Goal: Task Accomplishment & Management: Manage account settings

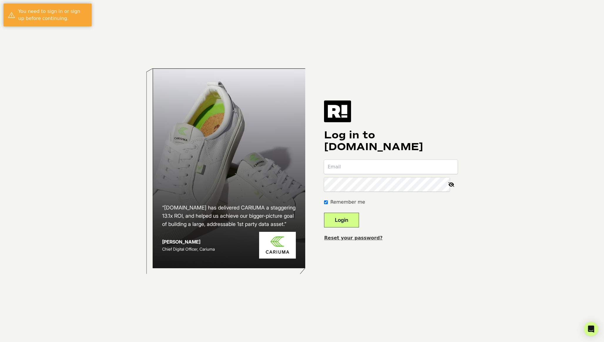
click at [424, 166] on input "email" at bounding box center [391, 167] width 134 height 14
click at [0, 341] on com-1password-button at bounding box center [0, 342] width 0 height 0
type input "ethan@asrv.com"
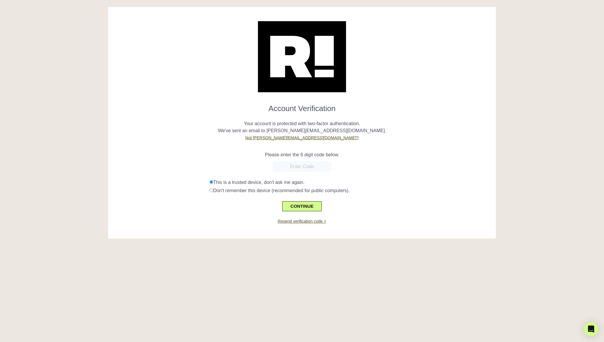
click at [158, 109] on h1 "Account Verification" at bounding box center [301, 106] width 379 height 14
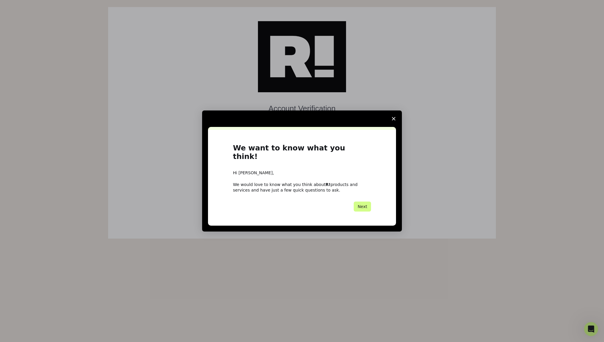
click at [393, 120] on icon "Close survey" at bounding box center [394, 119] width 4 height 4
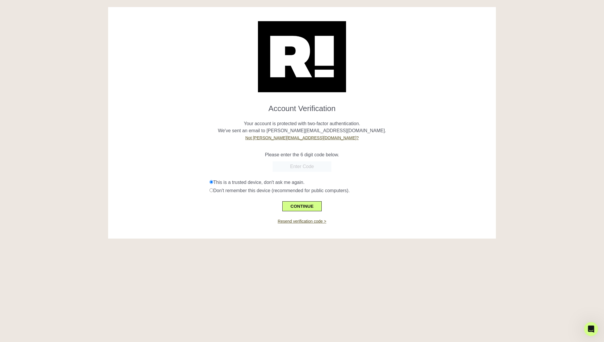
click at [299, 168] on input "text" at bounding box center [301, 166] width 59 height 11
paste input "121451"
type input "121451"
click at [305, 205] on button "CONTINUE" at bounding box center [301, 206] width 39 height 10
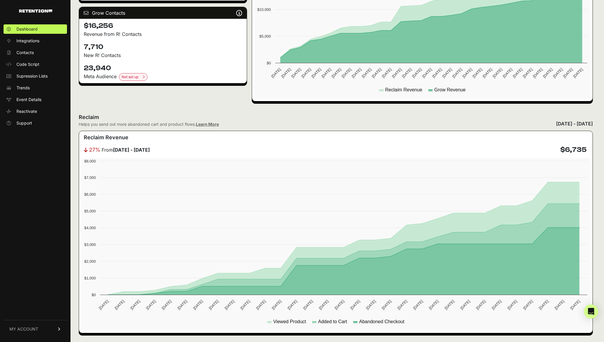
scroll to position [194, 0]
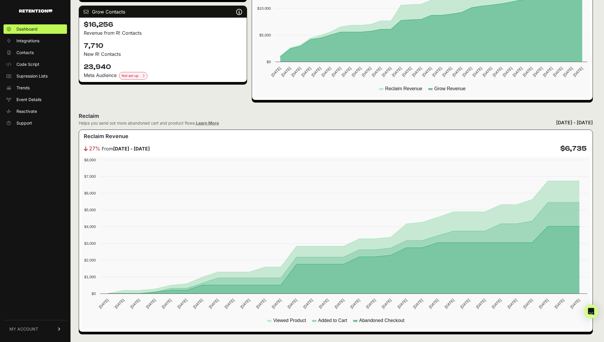
click at [175, 88] on div "Reclaim Flows Reclaim identifies your known audience when your ESP can't (due t…" at bounding box center [163, -1] width 168 height 201
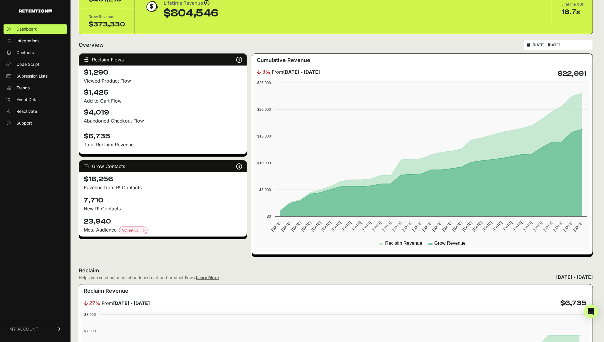
scroll to position [0, 0]
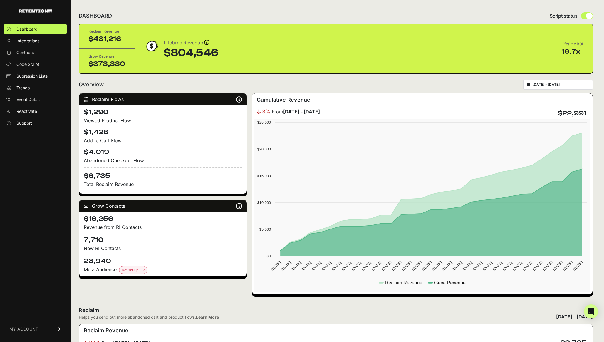
click at [239, 83] on div "Overview [DATE] - [DATE]" at bounding box center [336, 85] width 514 height 10
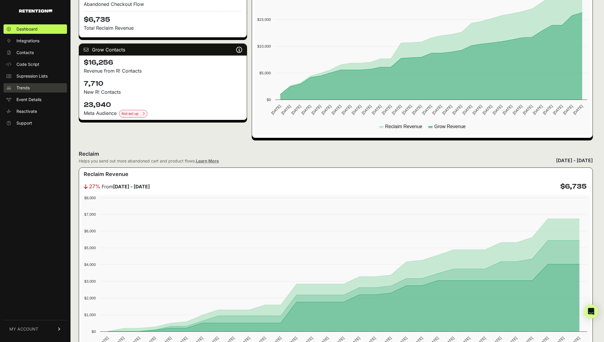
scroll to position [156, 0]
click at [18, 87] on span "Trends" at bounding box center [22, 88] width 13 height 6
